Goal: Information Seeking & Learning: Understand process/instructions

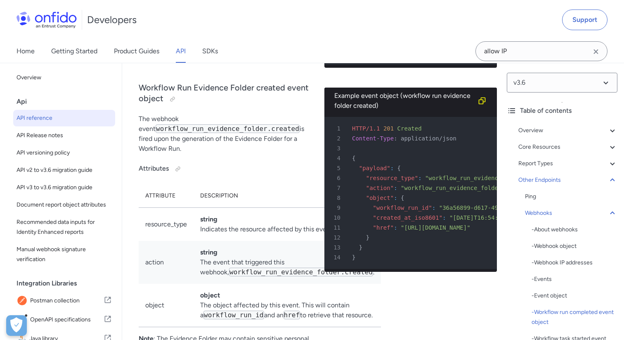
scroll to position [76113, 0]
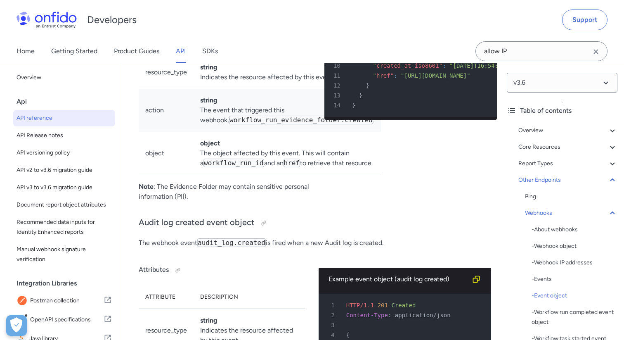
scroll to position [75981, 0]
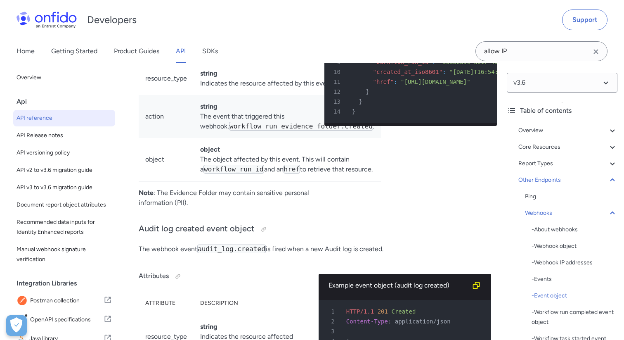
drag, startPoint x: 390, startPoint y: 263, endPoint x: 460, endPoint y: 263, distance: 70.2
drag, startPoint x: 434, startPoint y: 303, endPoint x: 391, endPoint y: 282, distance: 48.4
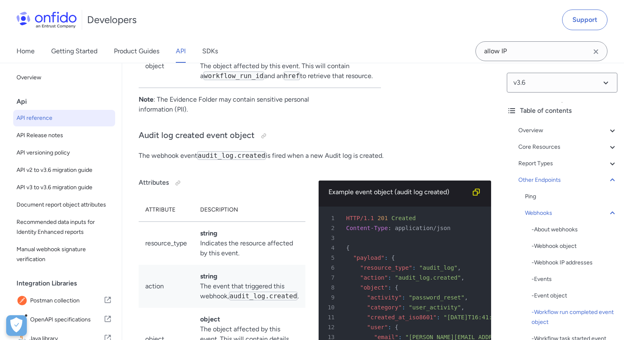
scroll to position [76080, 0]
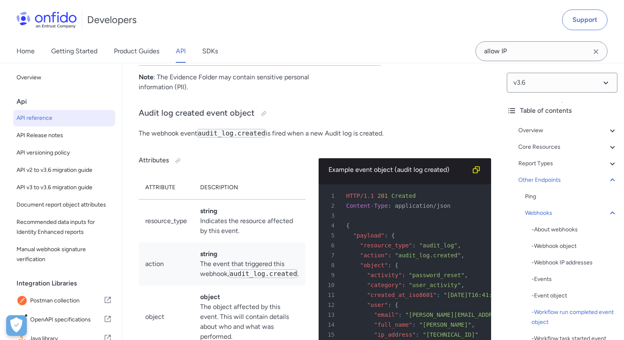
scroll to position [76113, 0]
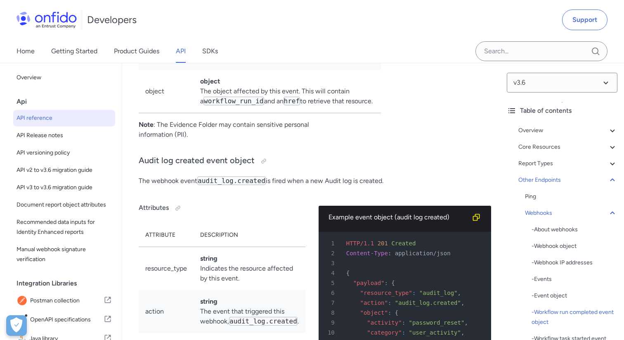
scroll to position [73637, 0]
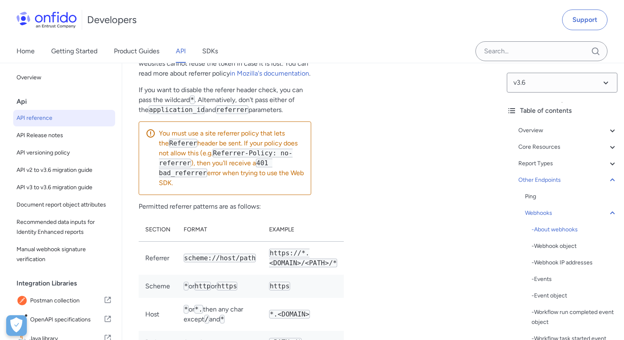
scroll to position [73668, 0]
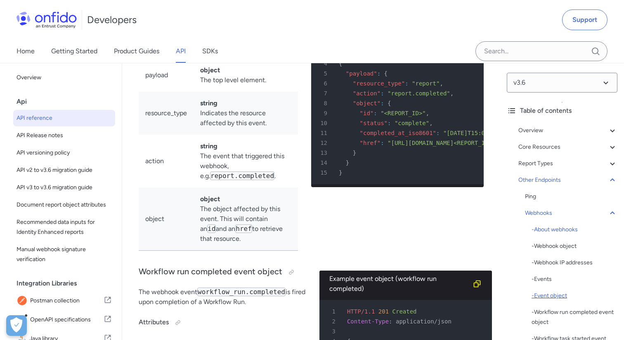
click at [551, 296] on div "- Event object" at bounding box center [575, 296] width 86 height 10
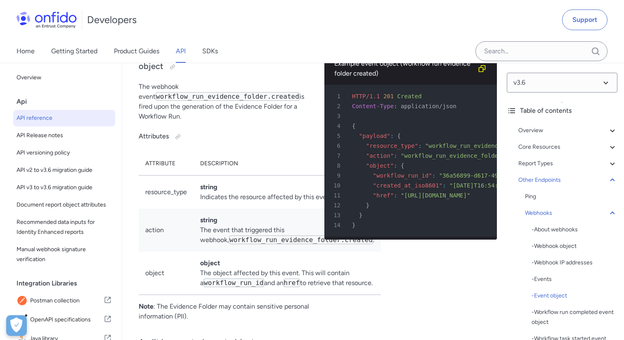
scroll to position [75873, 0]
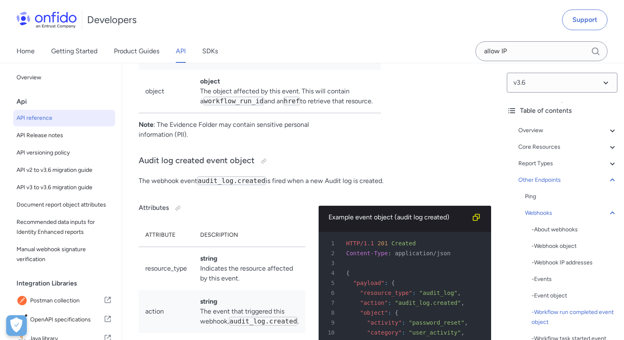
scroll to position [76049, 0]
drag, startPoint x: 339, startPoint y: 135, endPoint x: 354, endPoint y: 147, distance: 18.8
